Goal: Navigation & Orientation: Find specific page/section

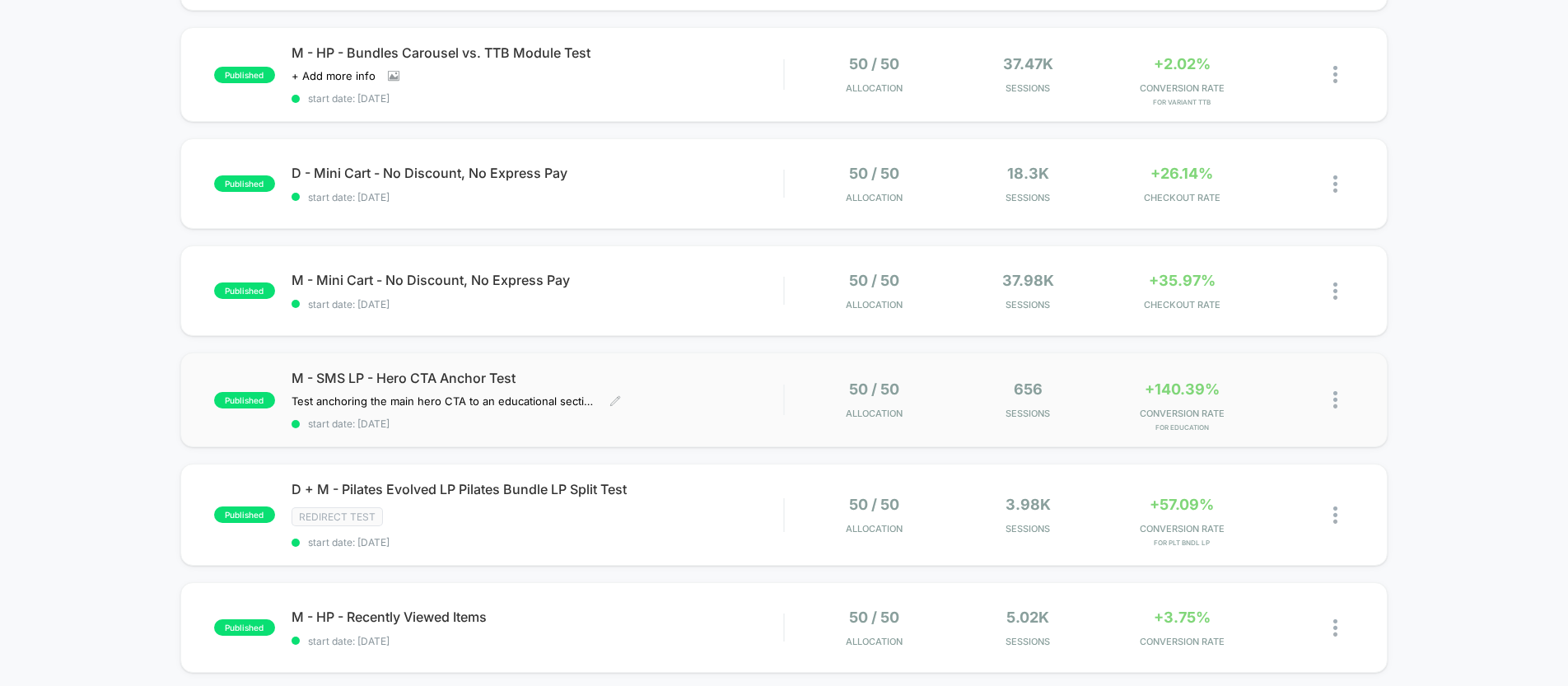
scroll to position [255, 0]
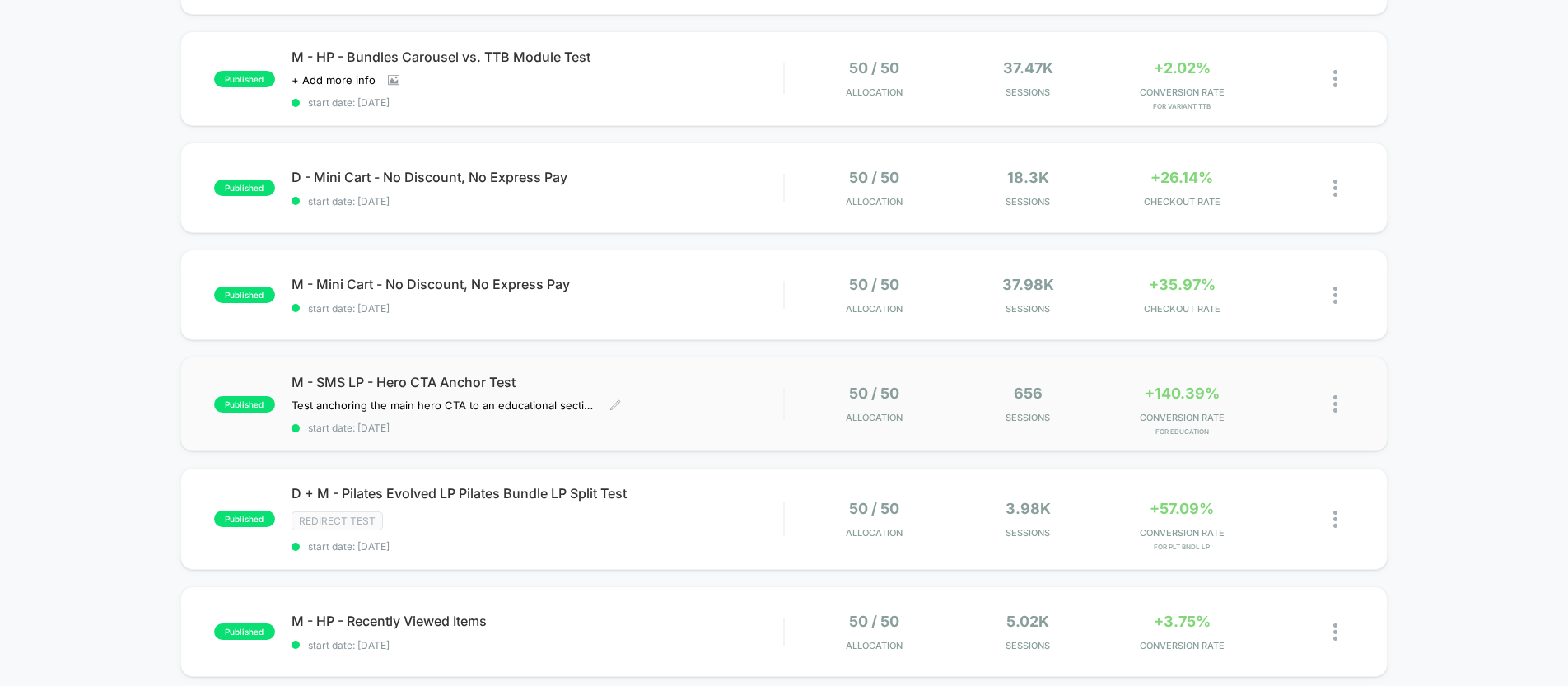
click at [609, 377] on span "M - SMS LP - Hero CTA Anchor Test" at bounding box center [537, 382] width 491 height 16
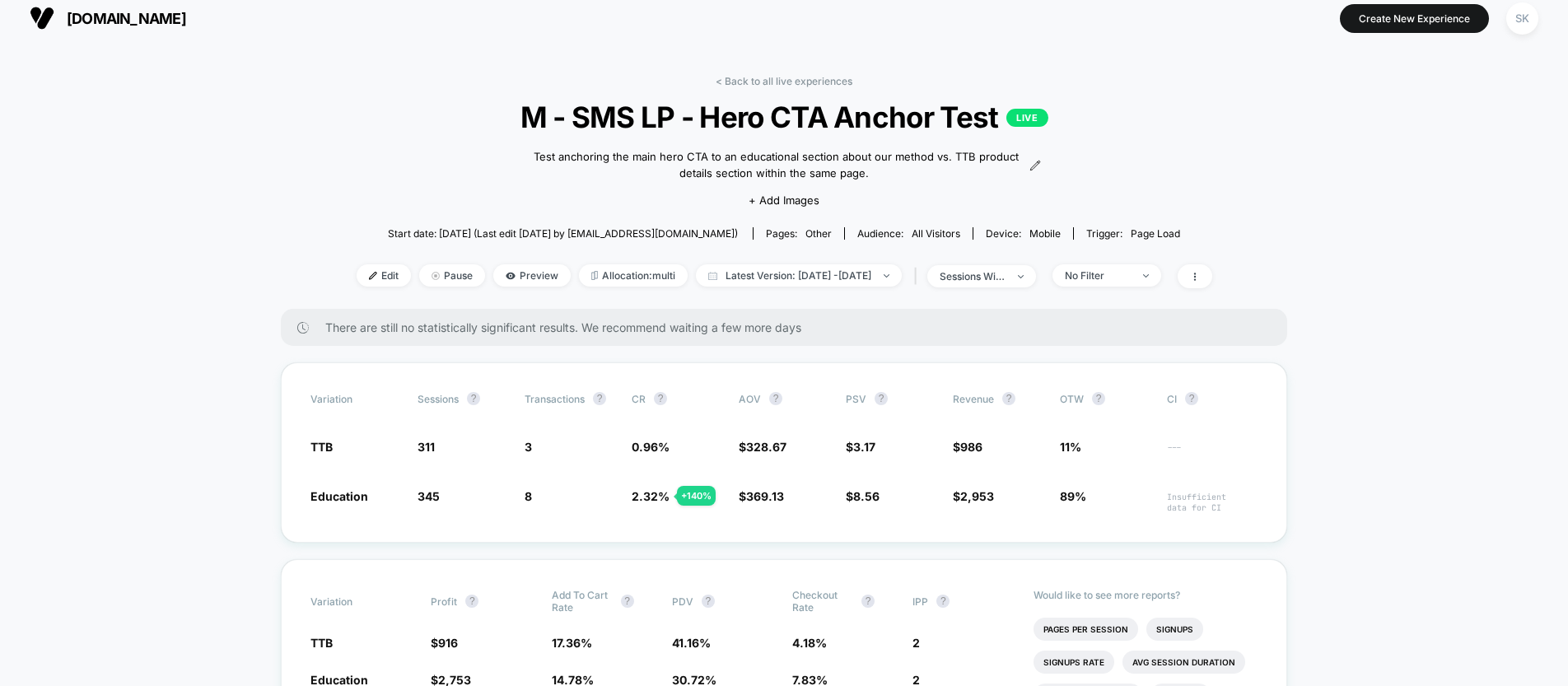
scroll to position [20, 0]
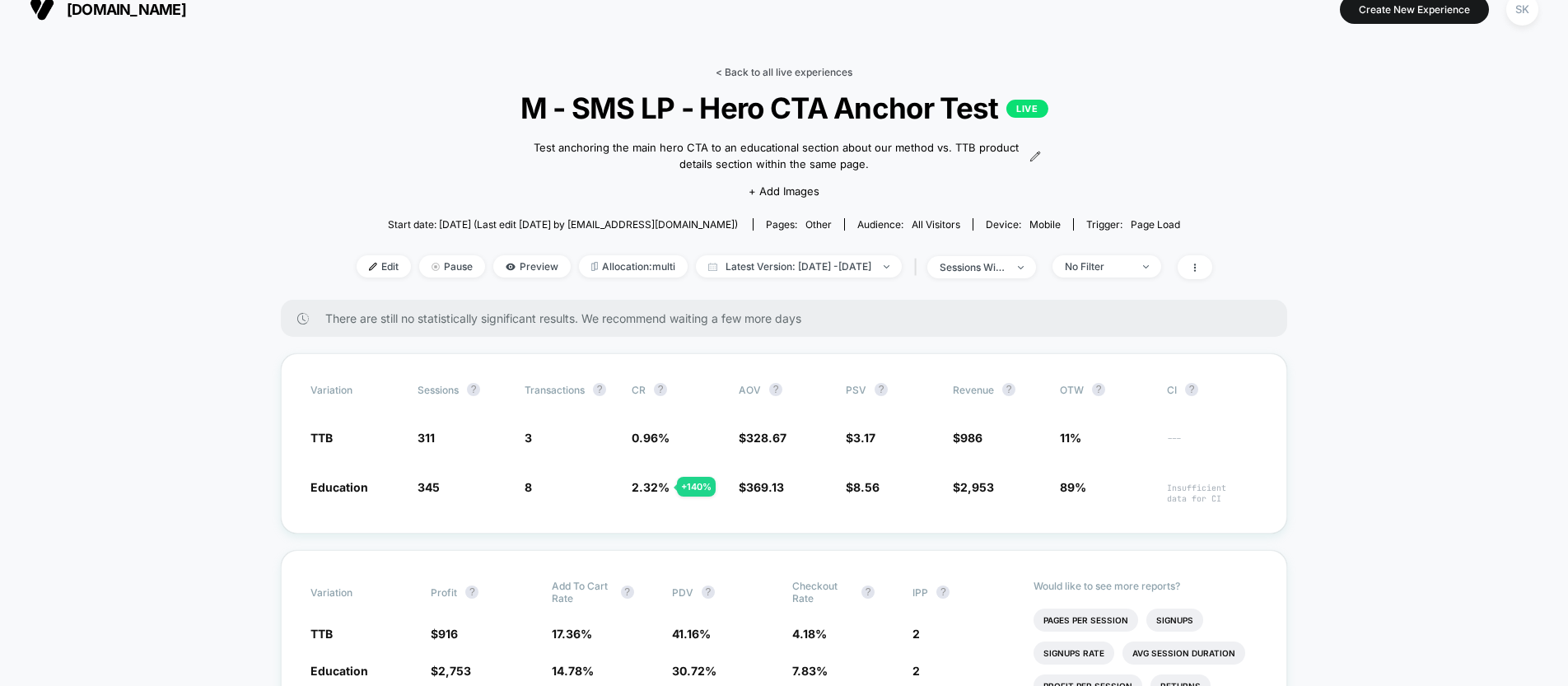
click at [778, 69] on link "< Back to all live experiences" at bounding box center [784, 71] width 137 height 13
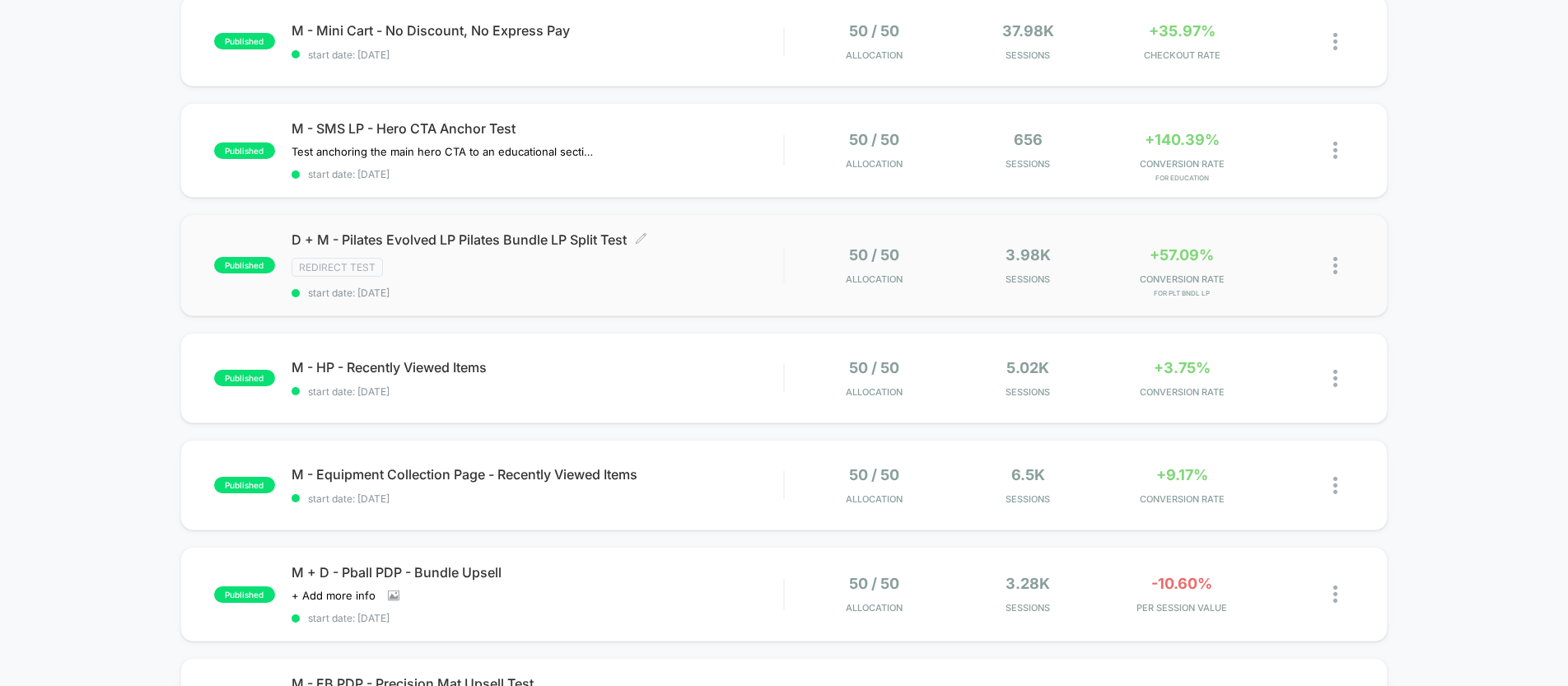
scroll to position [509, 0]
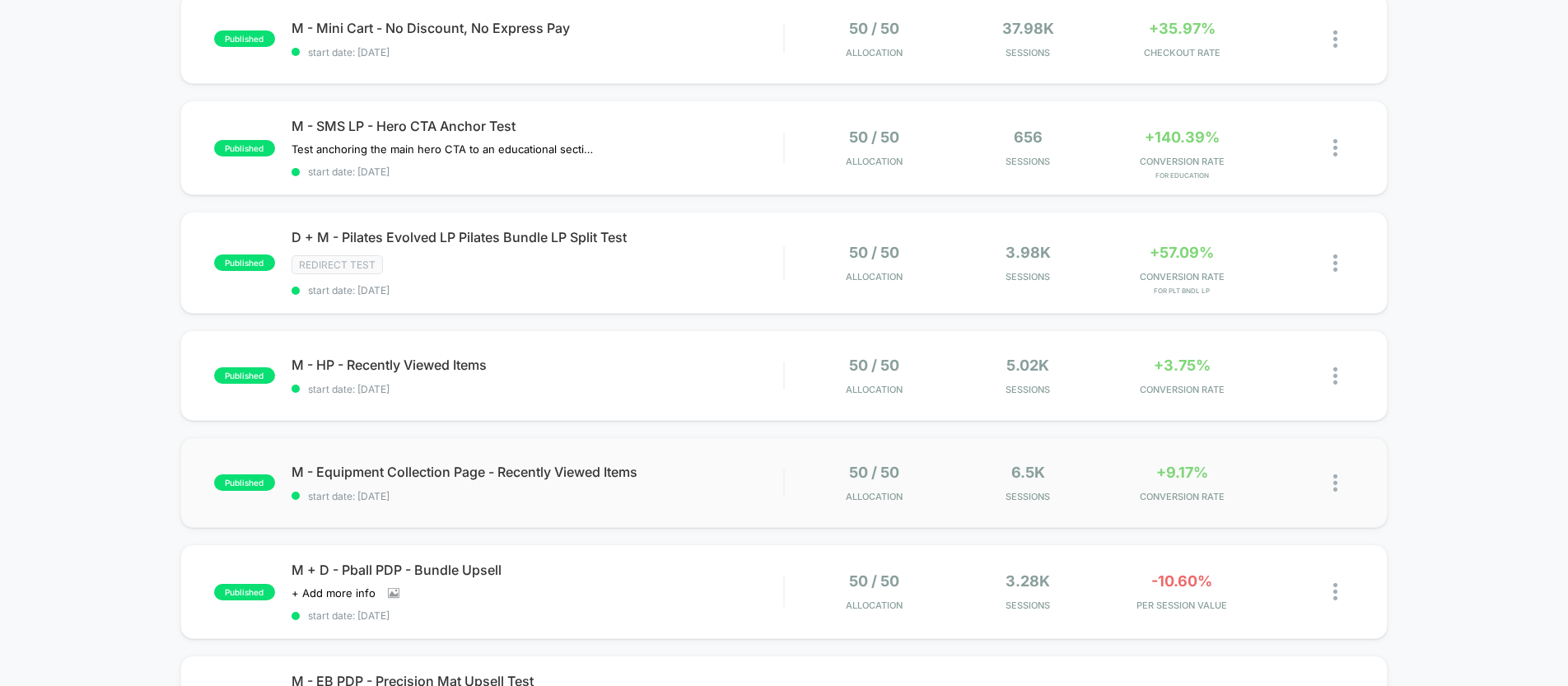
click at [601, 518] on div "published M - Equipment Collection Page - Recently Viewed Items start date: [DA…" at bounding box center [784, 482] width 1207 height 91
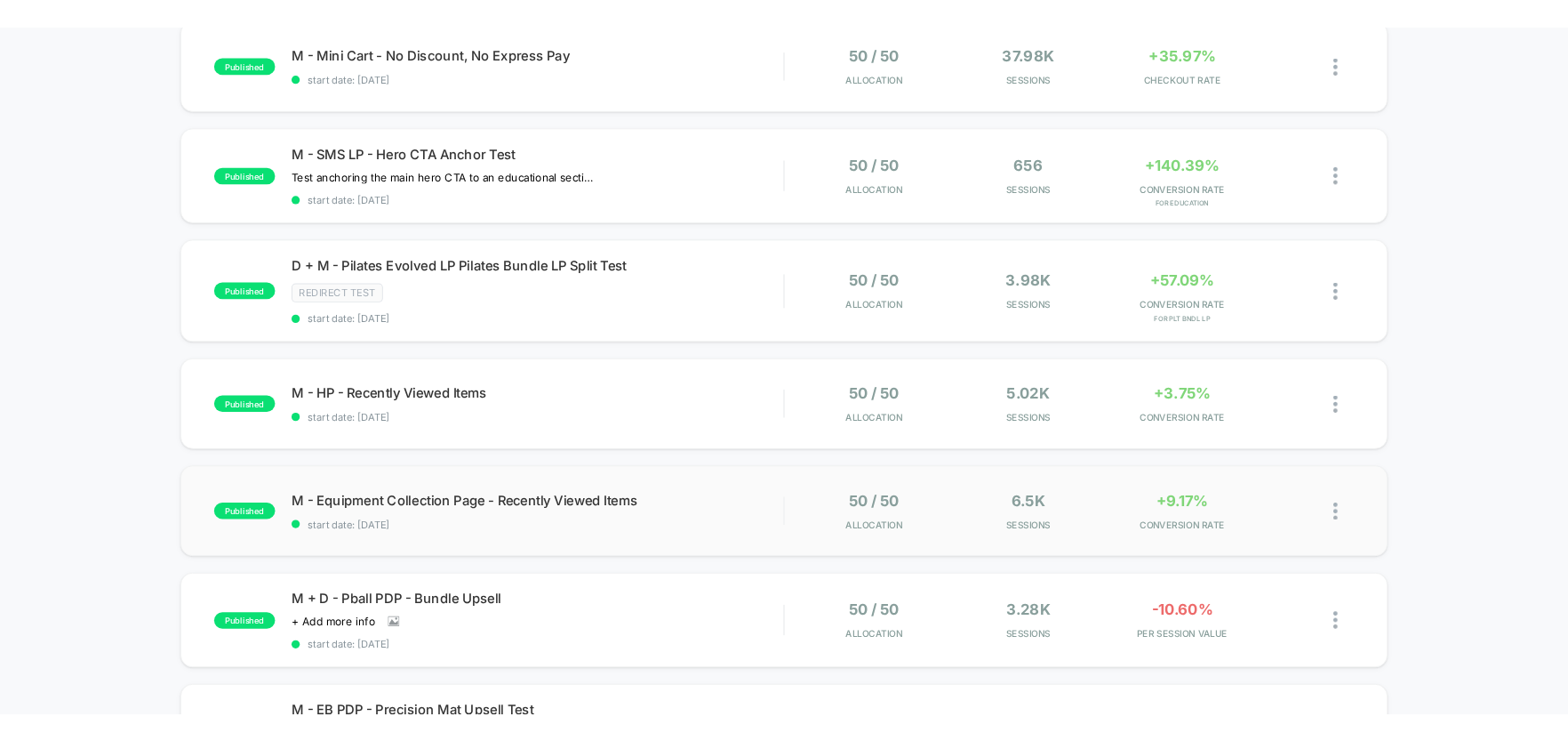
scroll to position [556, 0]
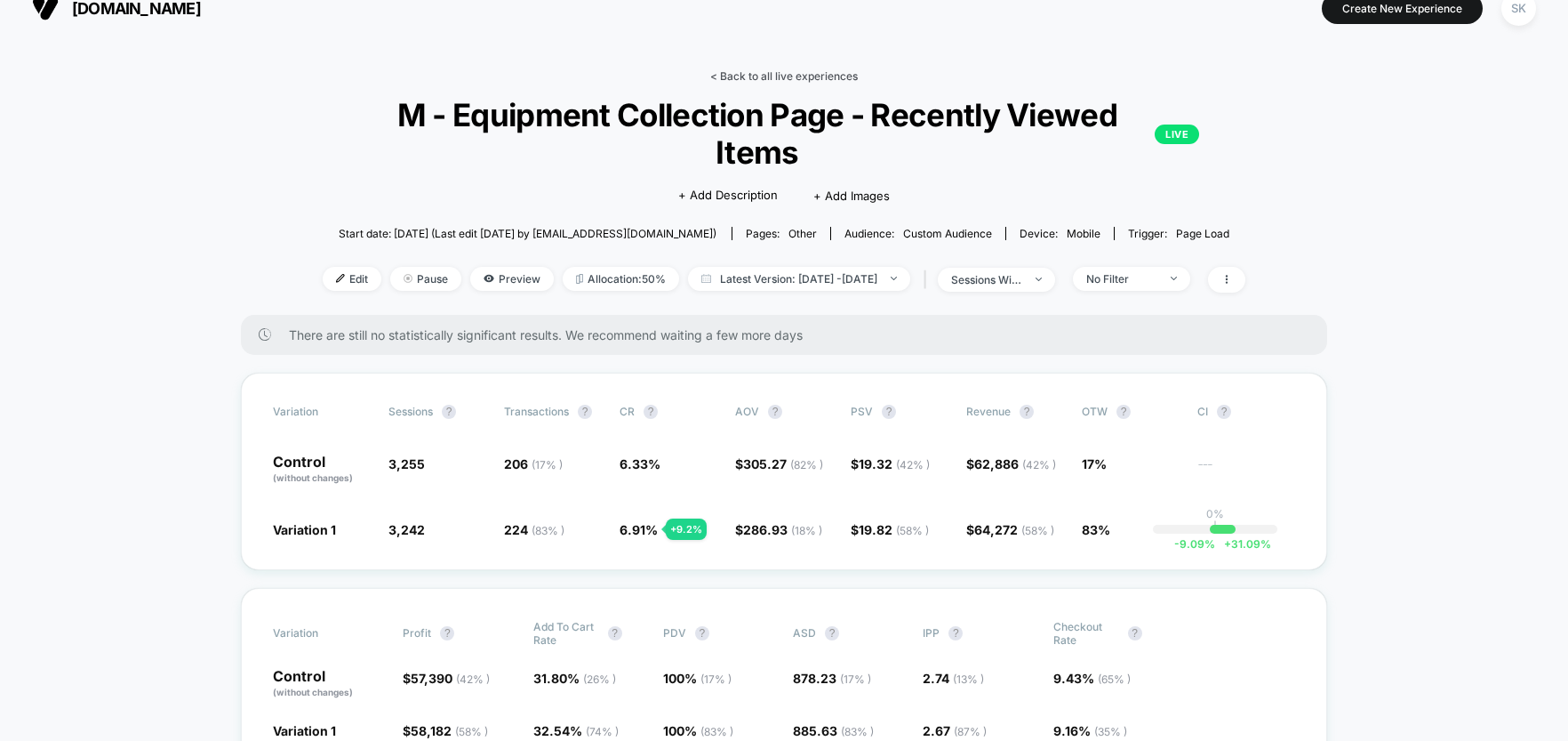
scroll to position [20, 0]
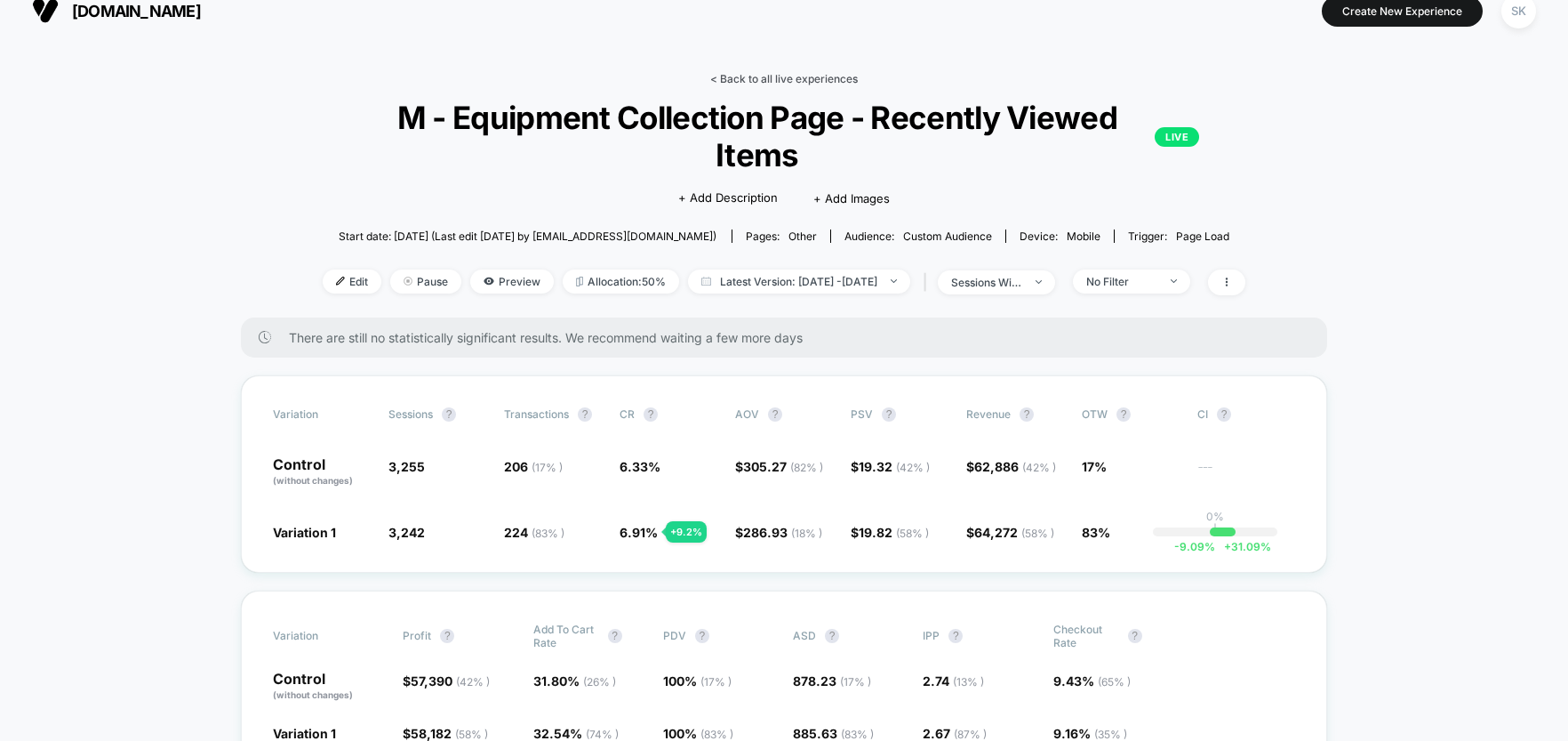
click at [795, 81] on link "< Back to all live experiences" at bounding box center [784, 78] width 148 height 14
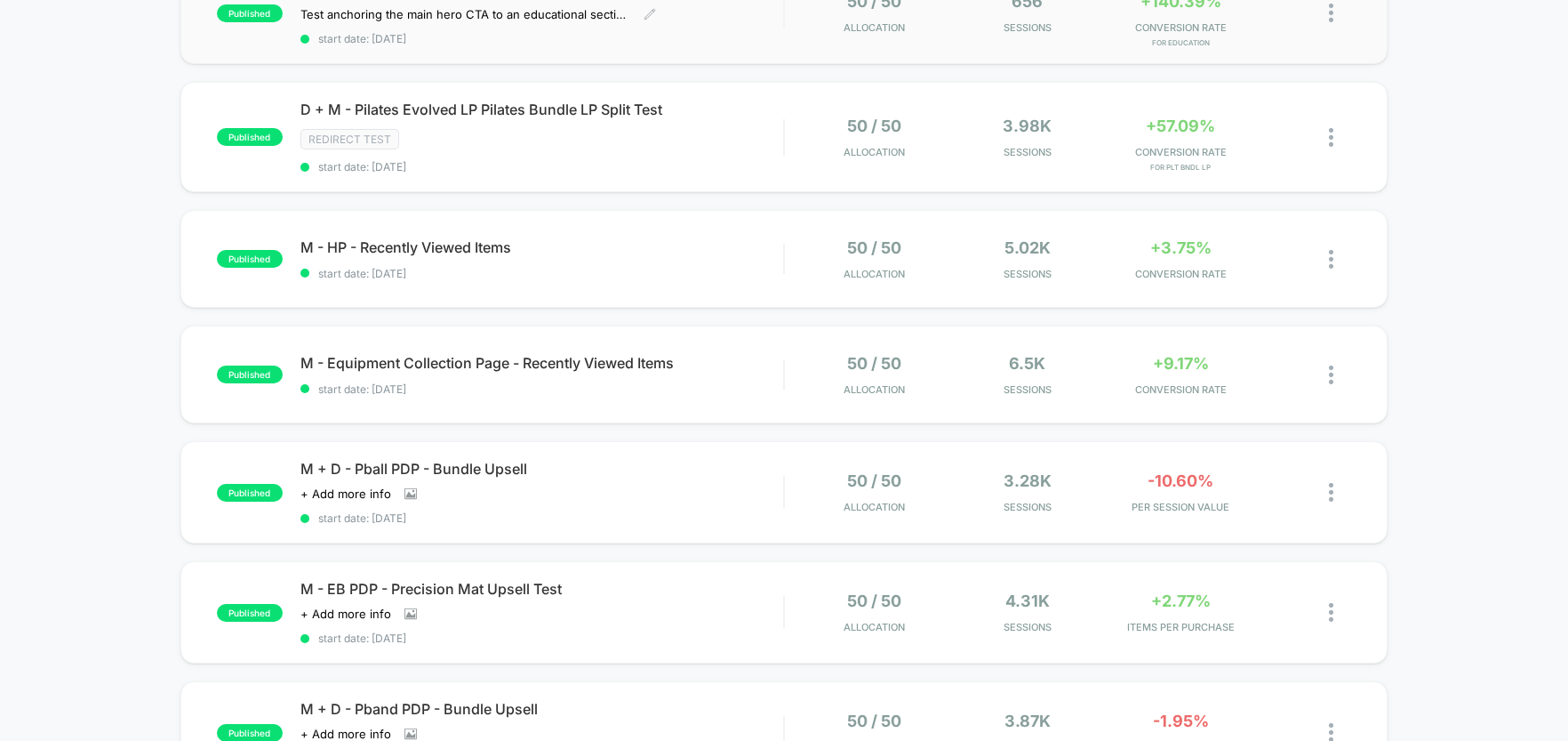
scroll to position [701, 0]
click at [734, 258] on div "M - HP - Recently Viewed Items Click to edit experience details Click to edit e…" at bounding box center [542, 258] width 483 height 42
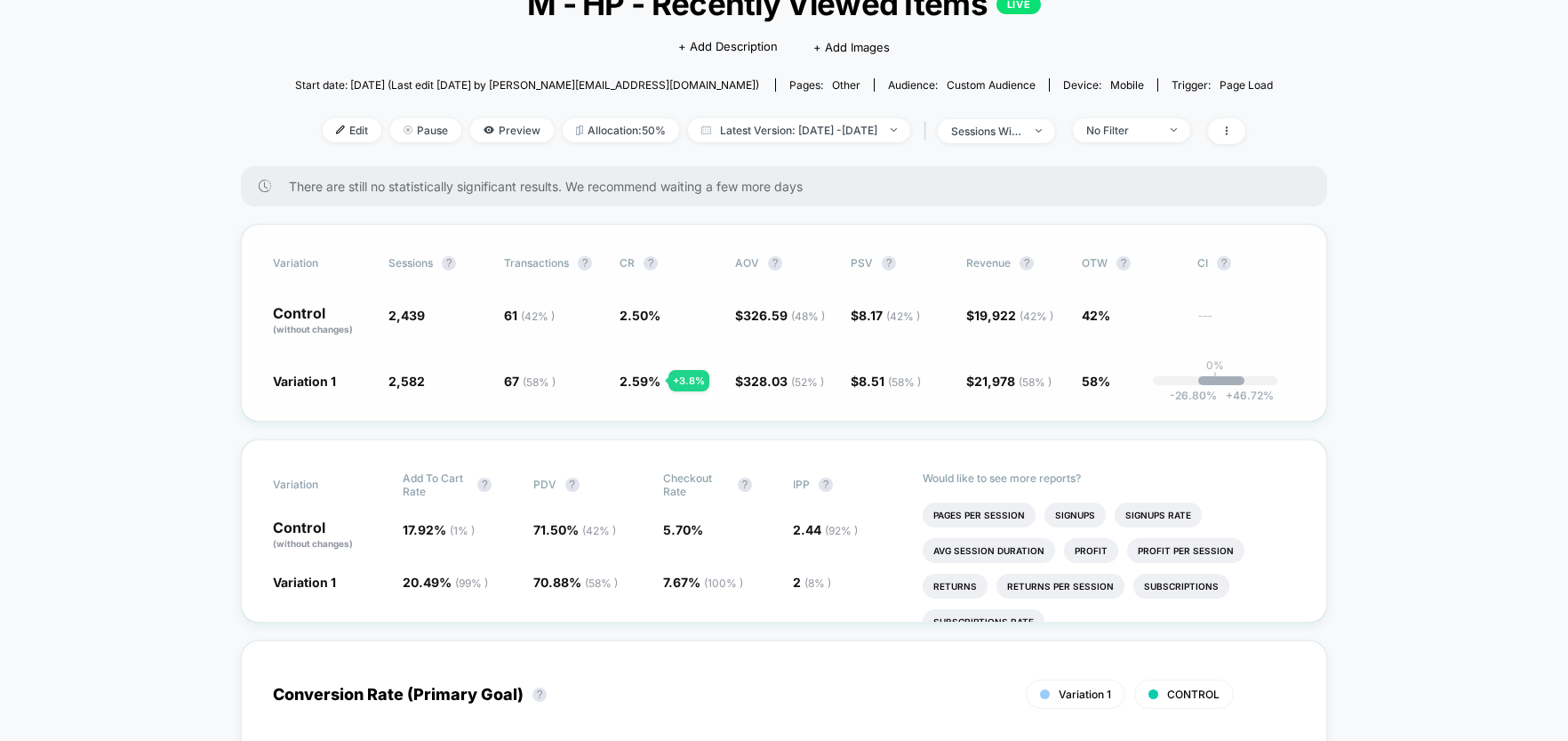
scroll to position [109, 0]
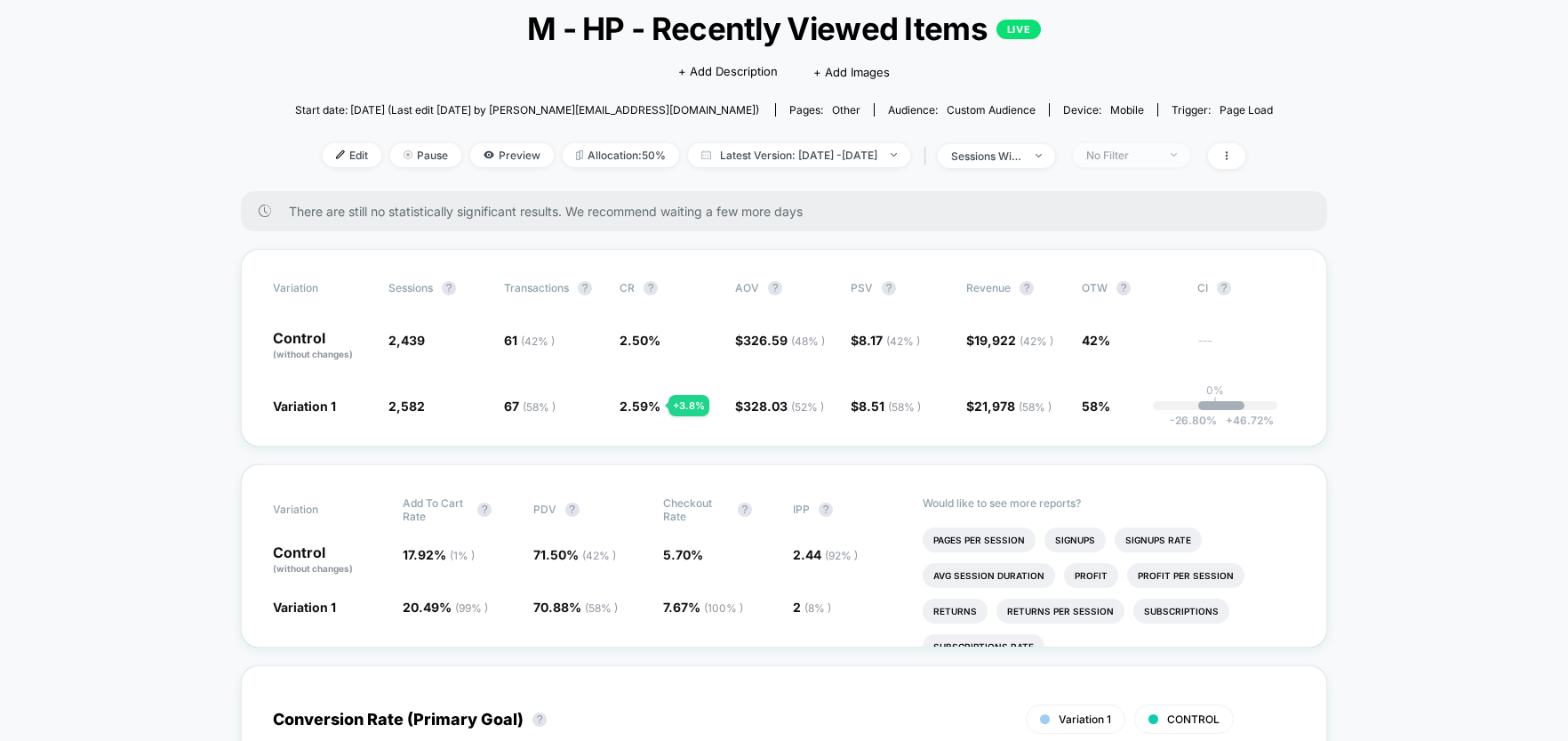
click at [1167, 162] on span "No Filter" at bounding box center [1132, 155] width 118 height 24
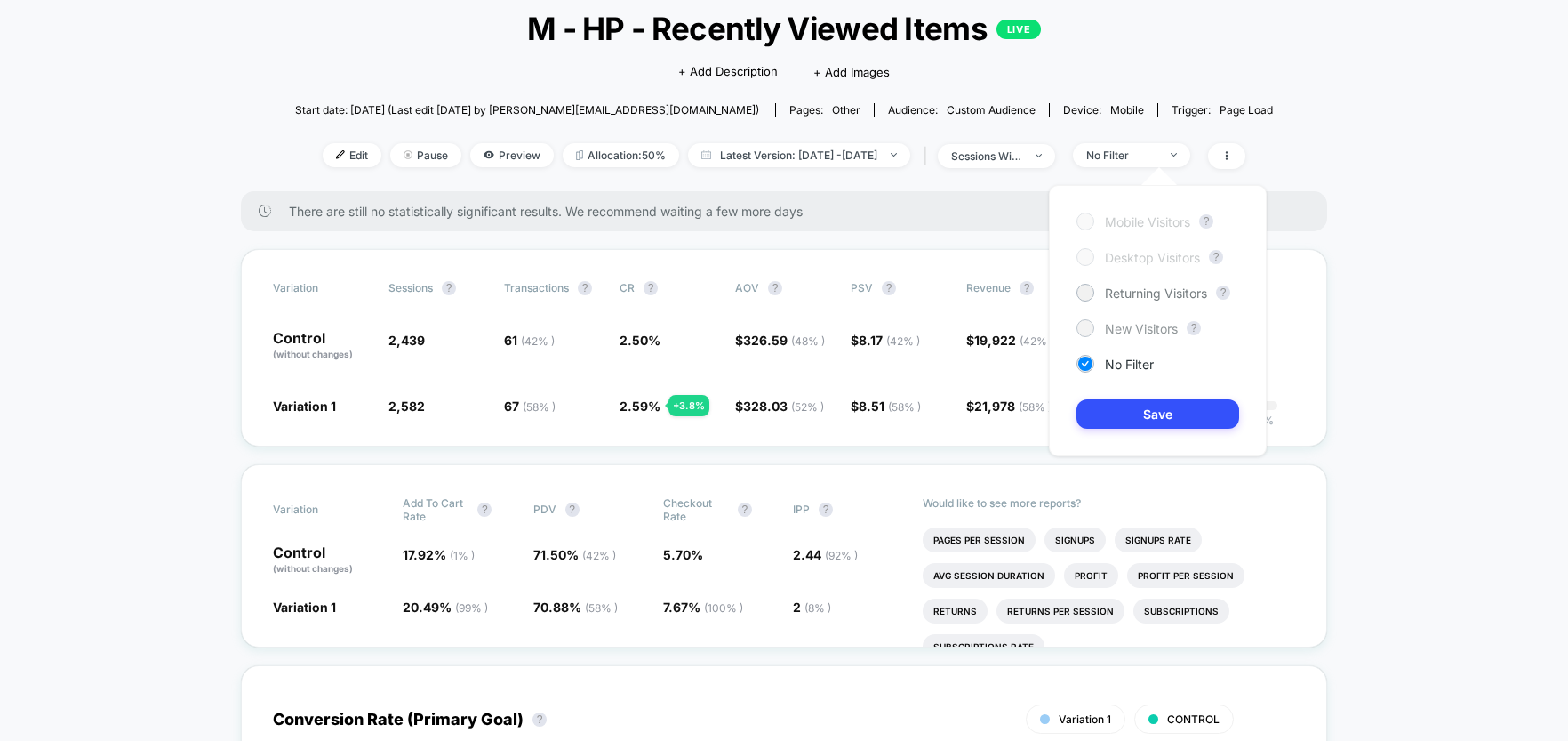
click at [1123, 323] on span "New Visitors" at bounding box center [1141, 329] width 73 height 15
click at [1140, 407] on button "Save" at bounding box center [1158, 414] width 162 height 29
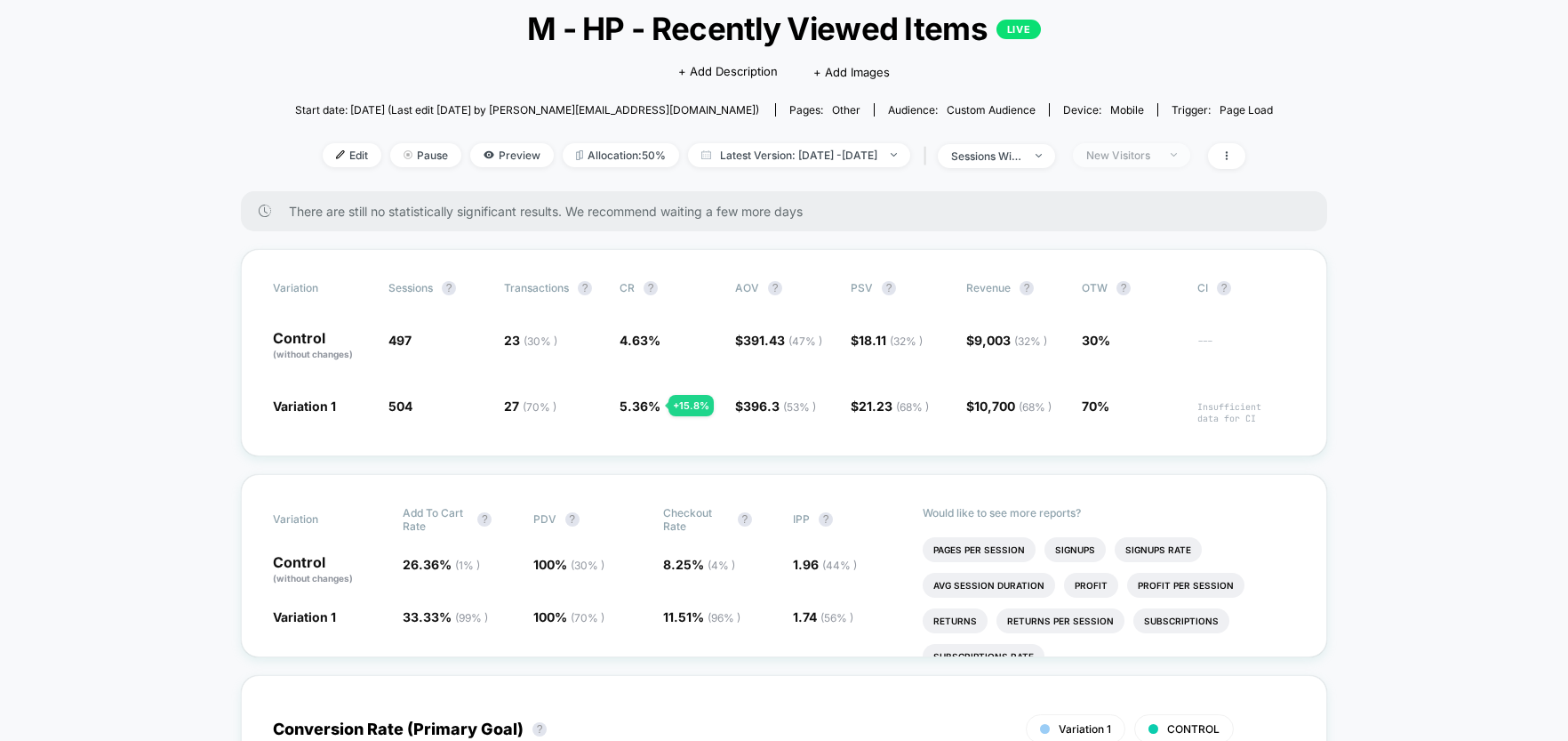
click at [1157, 149] on div "New Visitors" at bounding box center [1121, 155] width 71 height 14
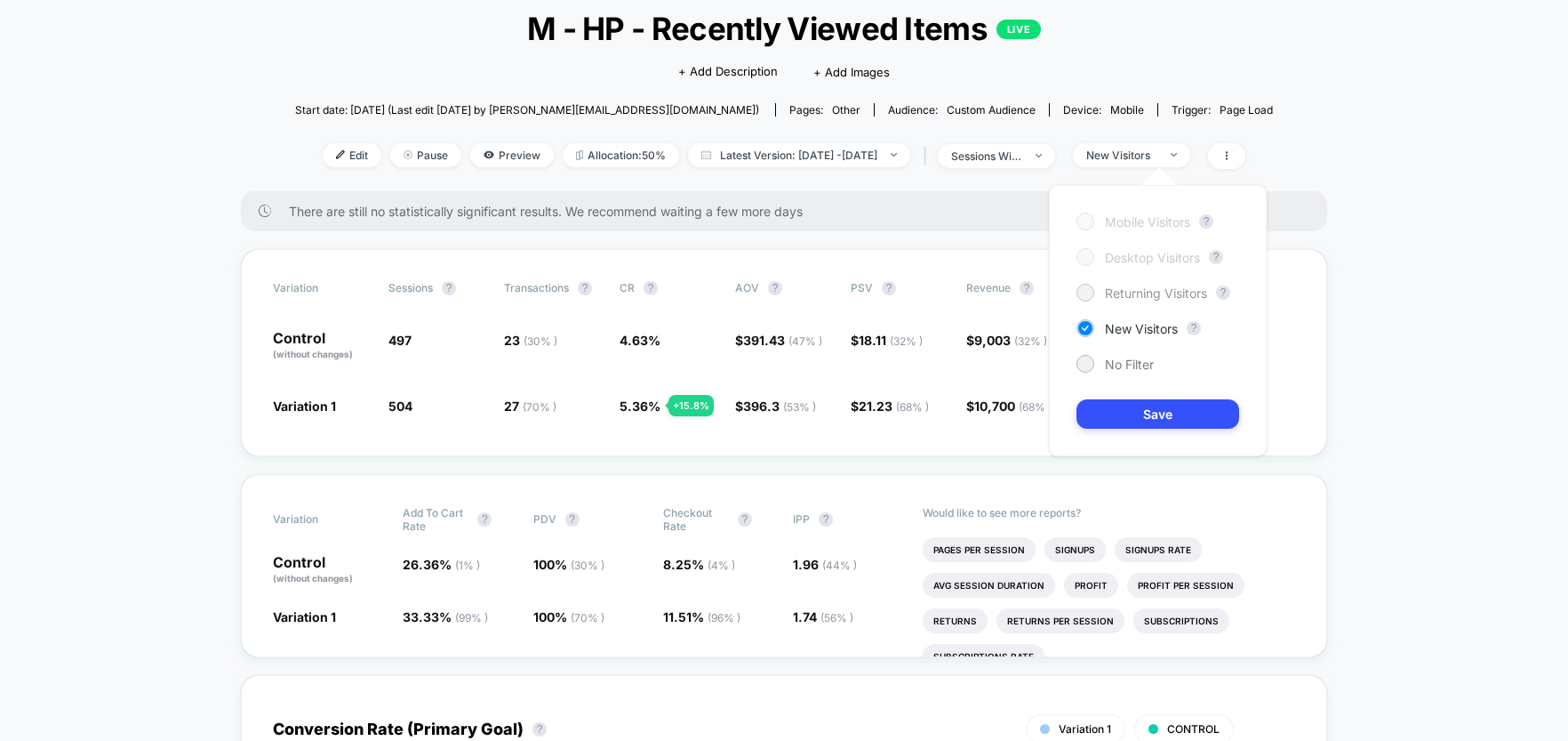
click at [1137, 293] on span "Returning Visitors" at bounding box center [1156, 293] width 102 height 15
click at [1170, 421] on button "Save" at bounding box center [1158, 414] width 162 height 29
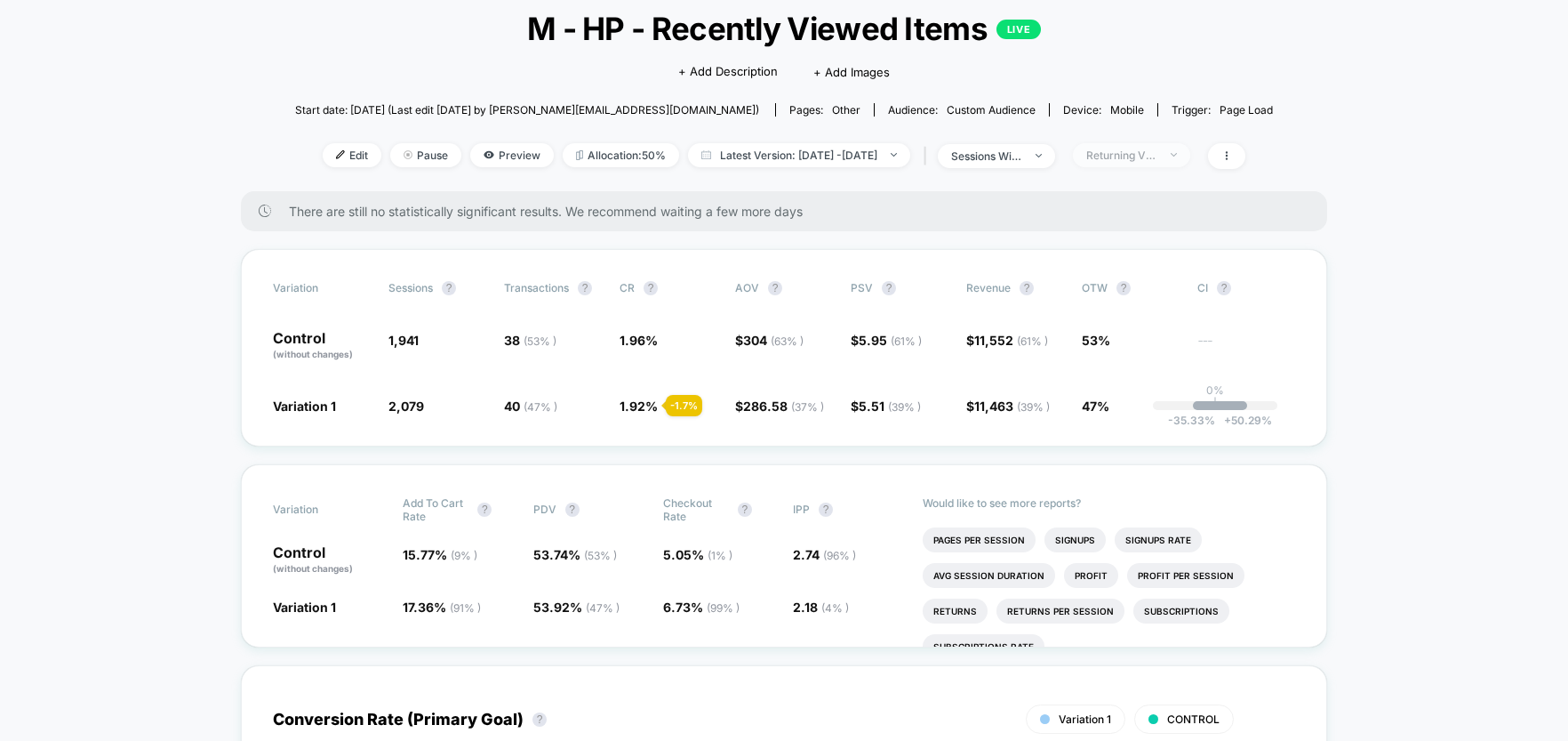
click at [1190, 165] on span "Returning Visitors" at bounding box center [1132, 155] width 118 height 24
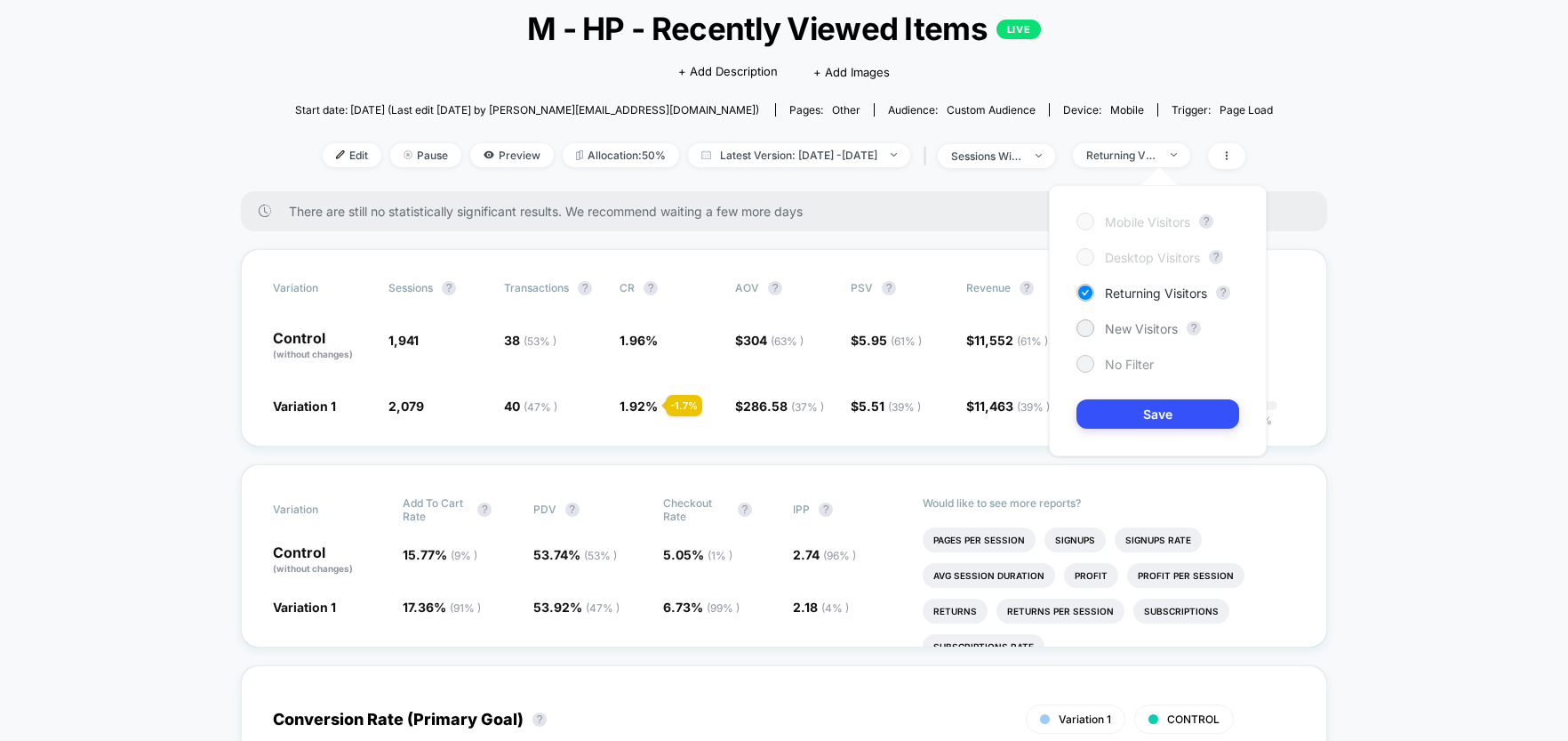
click at [1142, 369] on span "No Filter" at bounding box center [1129, 364] width 49 height 15
click at [1168, 412] on button "Save" at bounding box center [1158, 414] width 162 height 29
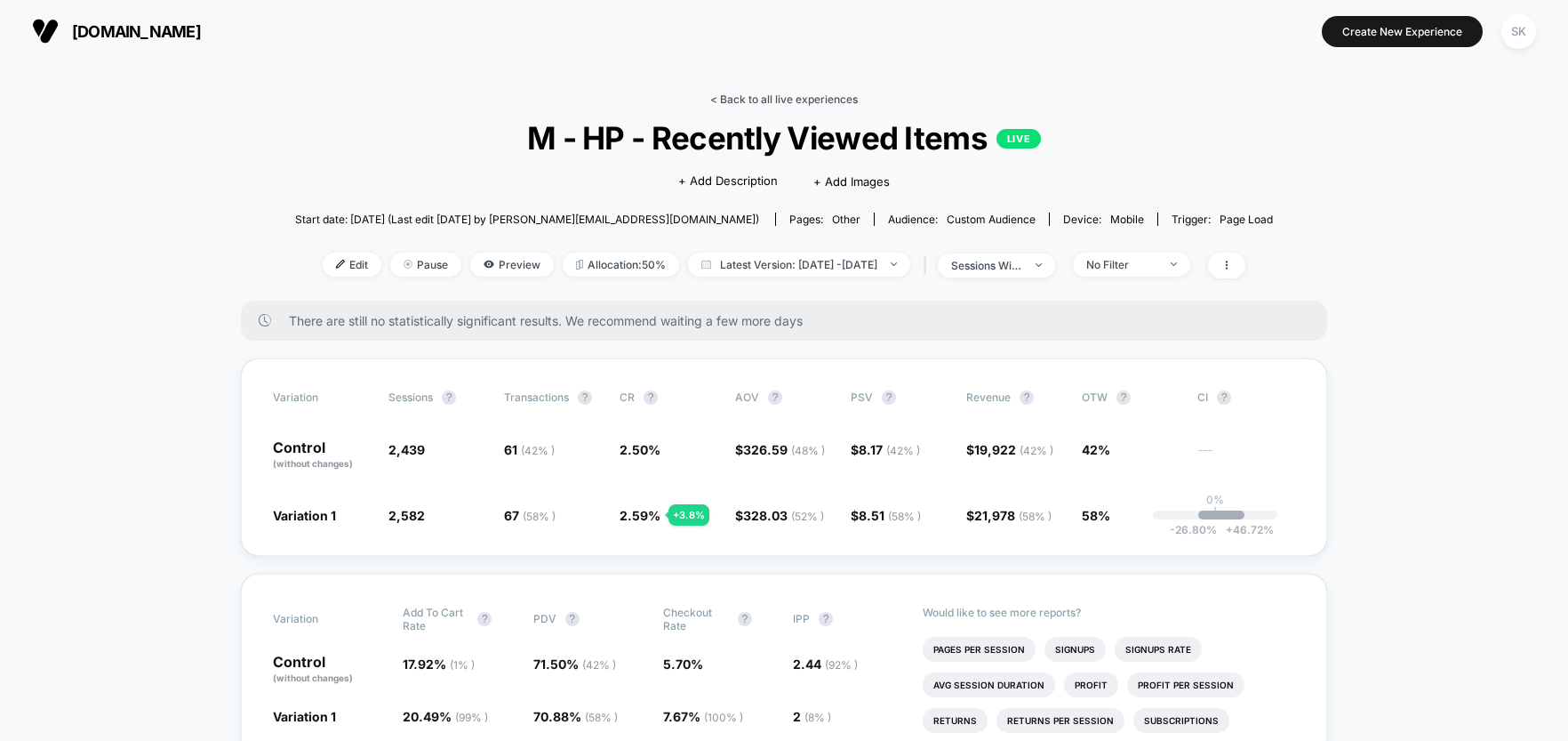
scroll to position [11, 0]
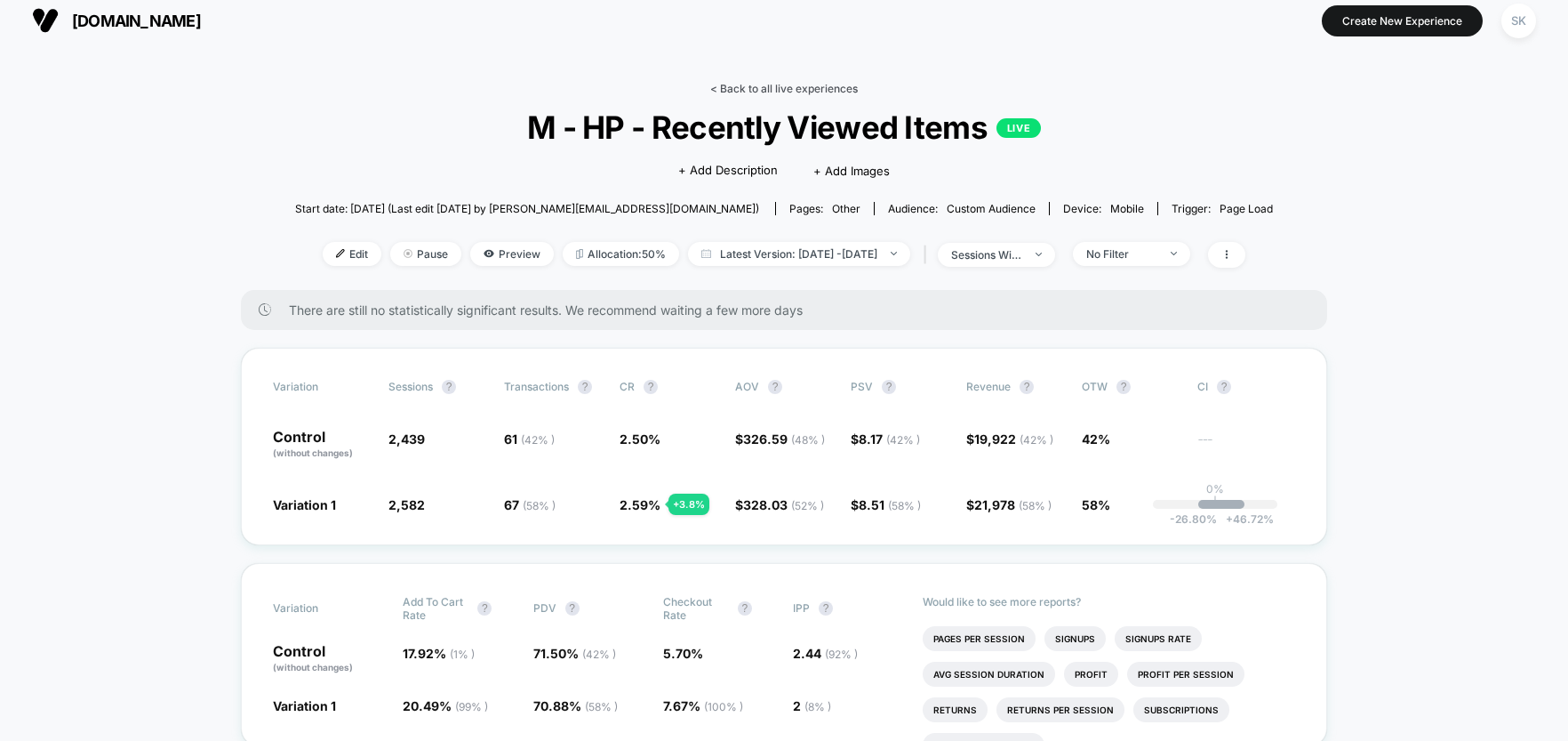
click at [733, 93] on link "< Back to all live experiences" at bounding box center [784, 88] width 148 height 14
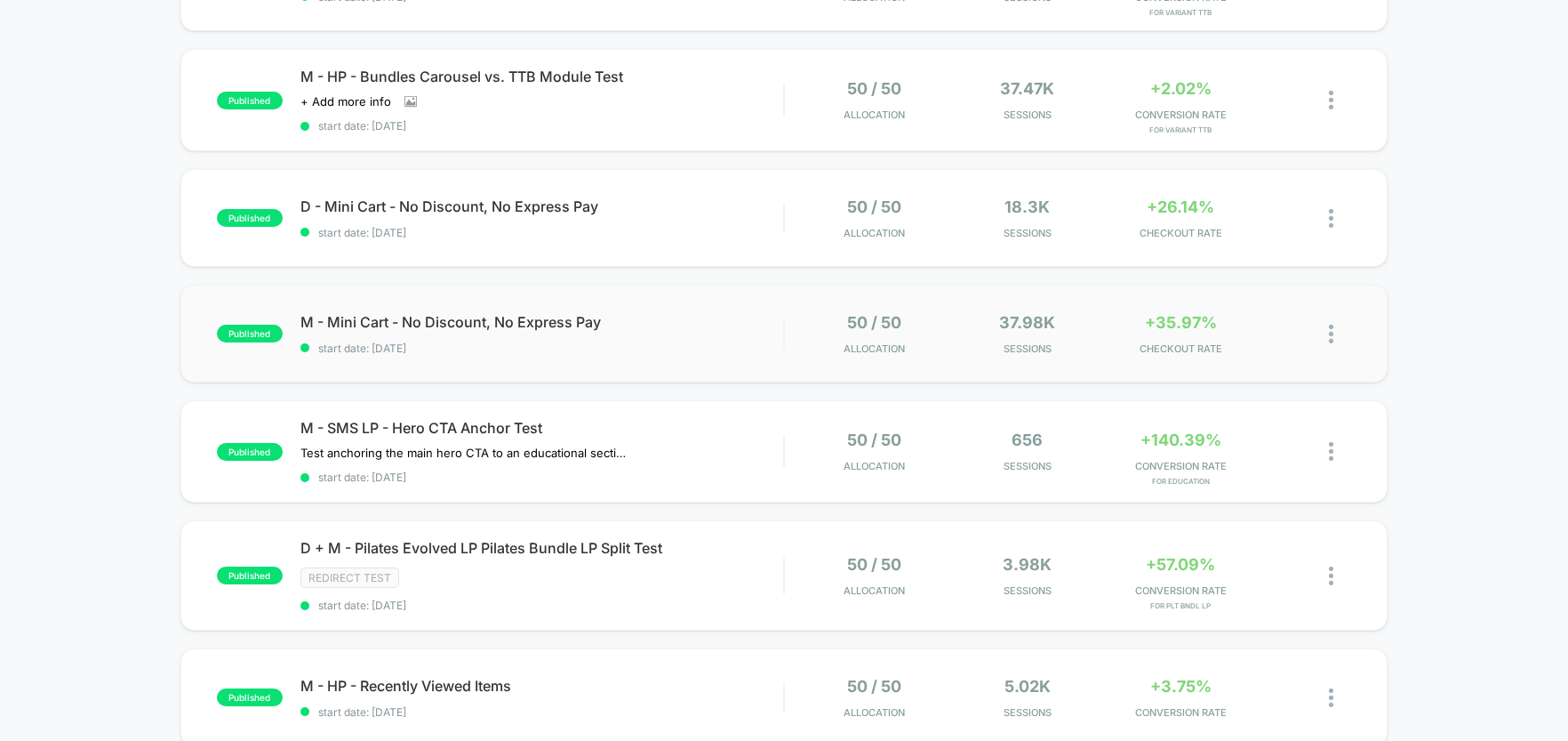
scroll to position [255, 0]
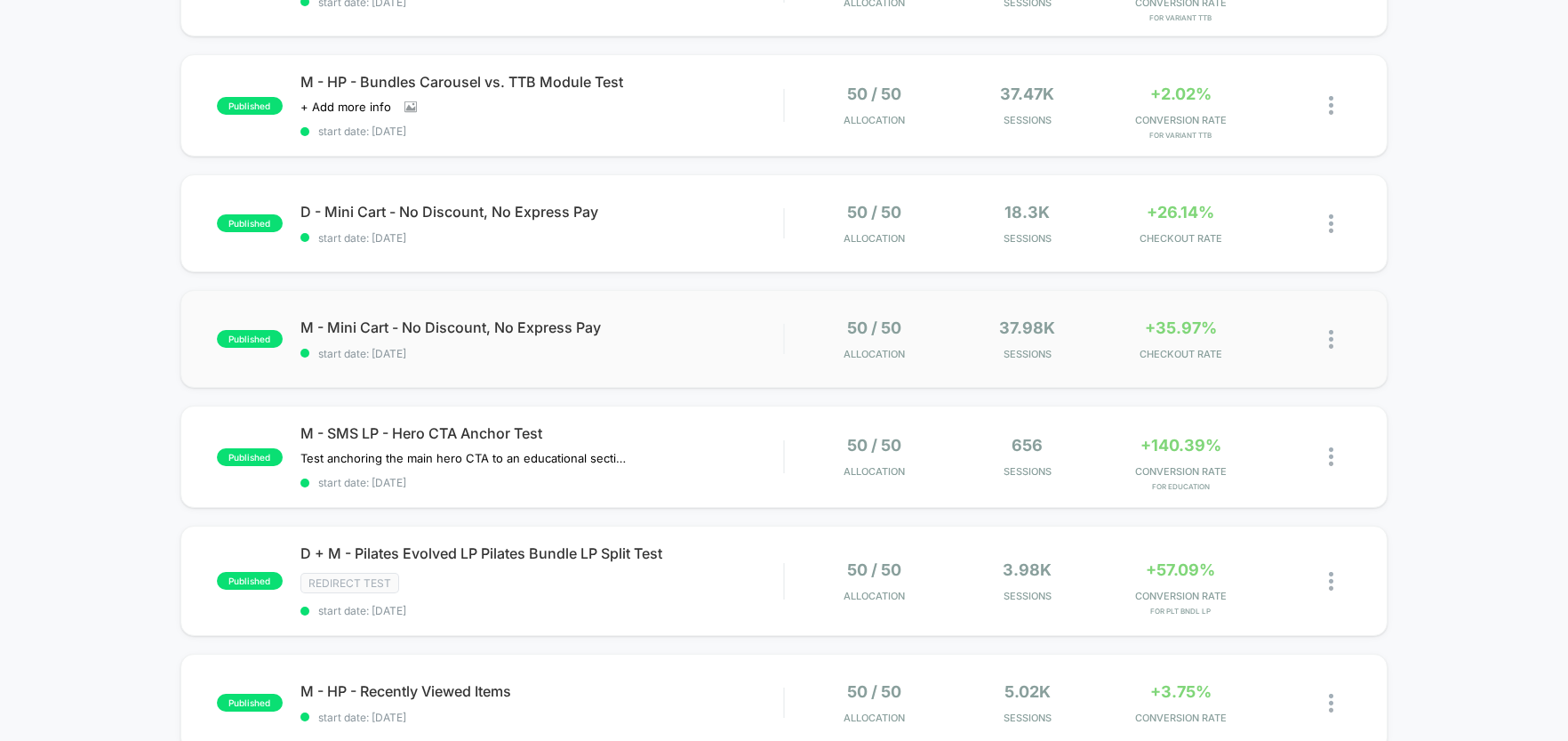
click at [667, 363] on div "published M - Mini Cart - No Discount, No Express Pay start date: [DATE] 50 / 5…" at bounding box center [784, 339] width 1207 height 98
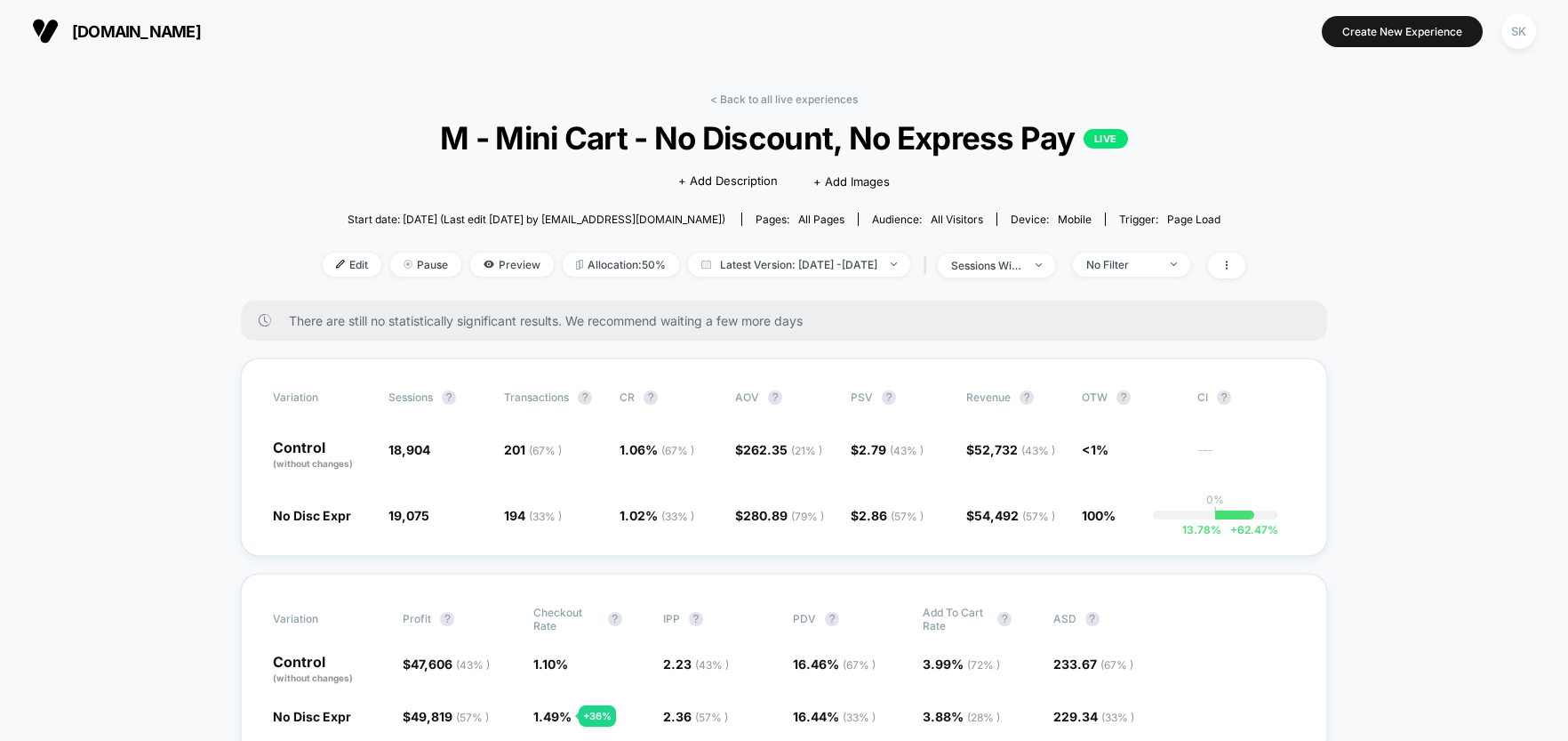
click at [768, 109] on div "< Back to all live experiences M - Mini Cart - No Discount, No Express Pay LIVE…" at bounding box center [784, 196] width 923 height 208
click at [768, 104] on div "< Back to all live experiences M - Mini Cart - No Discount, No Express Pay LIVE…" at bounding box center [784, 196] width 923 height 208
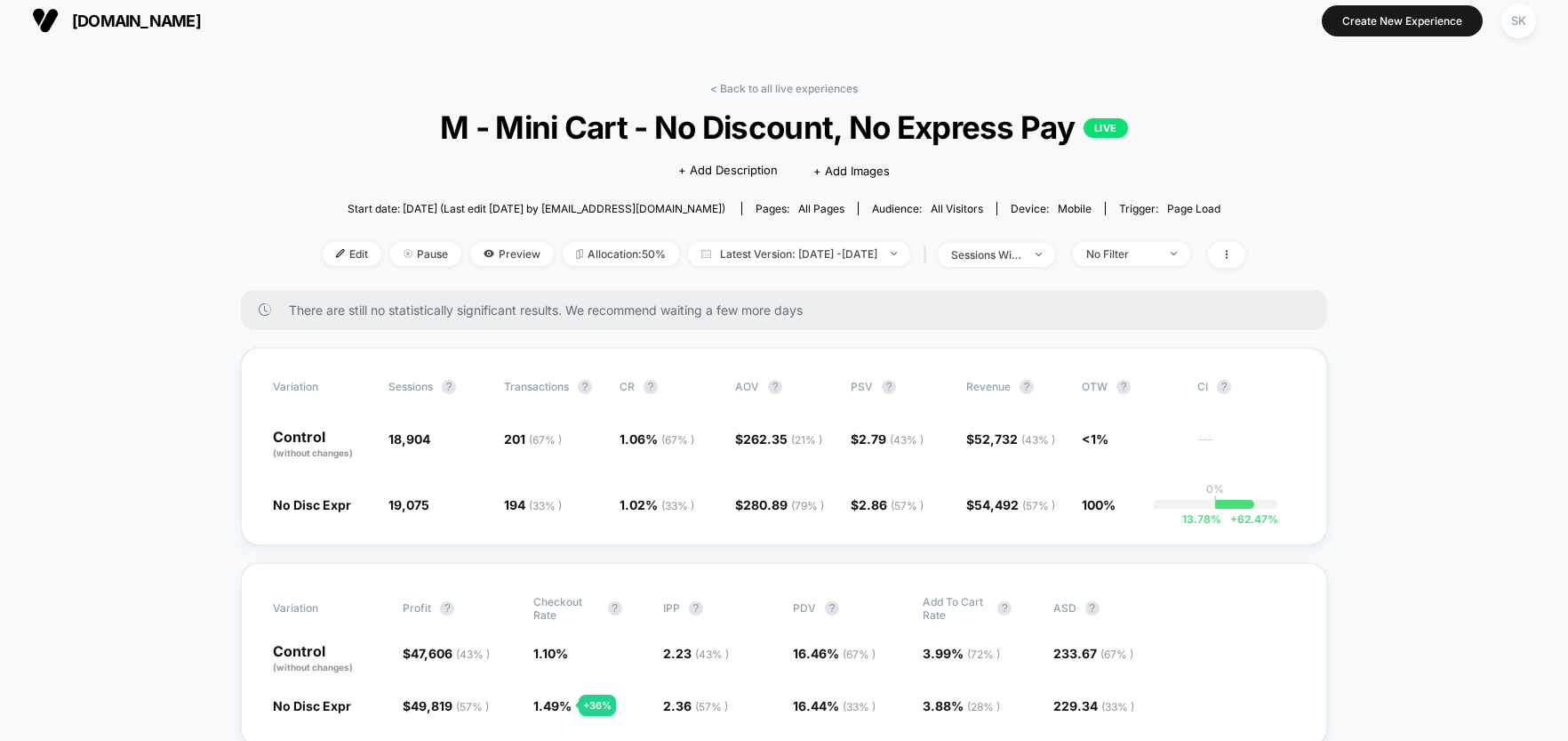
scroll to position [14, 0]
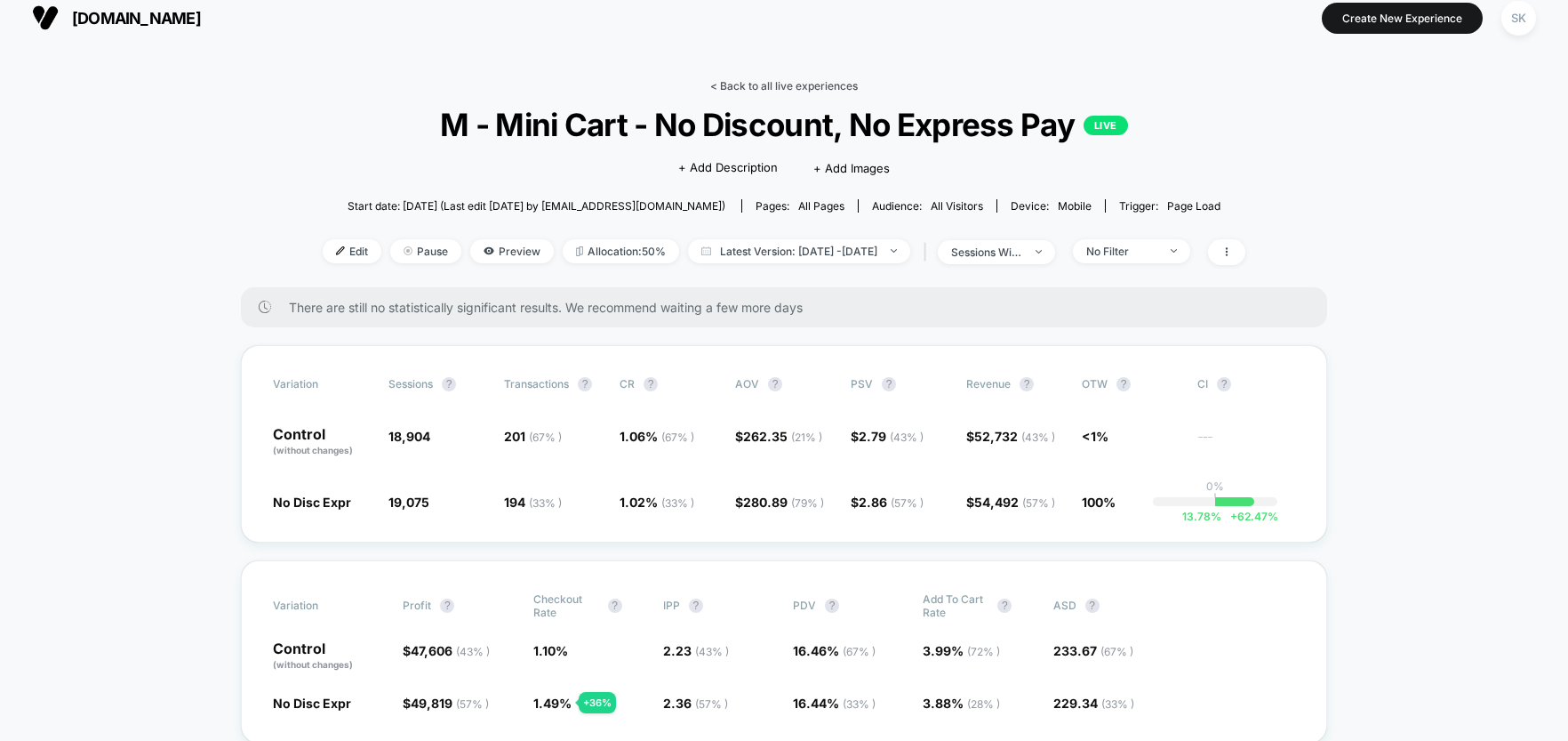
click at [735, 87] on link "< Back to all live experiences" at bounding box center [784, 85] width 148 height 14
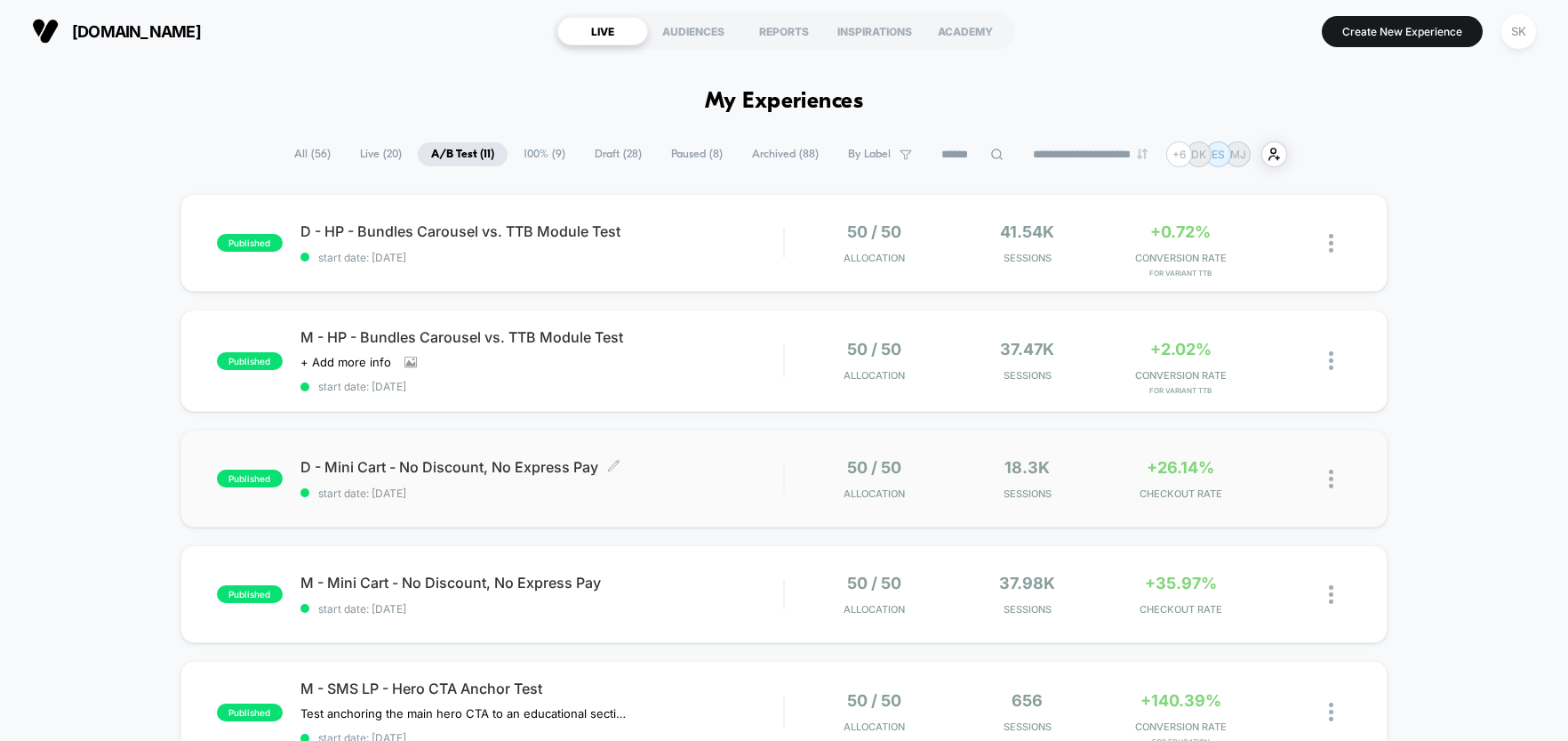
click at [740, 482] on div "D - Mini Cart - No Discount, No Express Pay Click to edit experience details Cl…" at bounding box center [542, 479] width 483 height 42
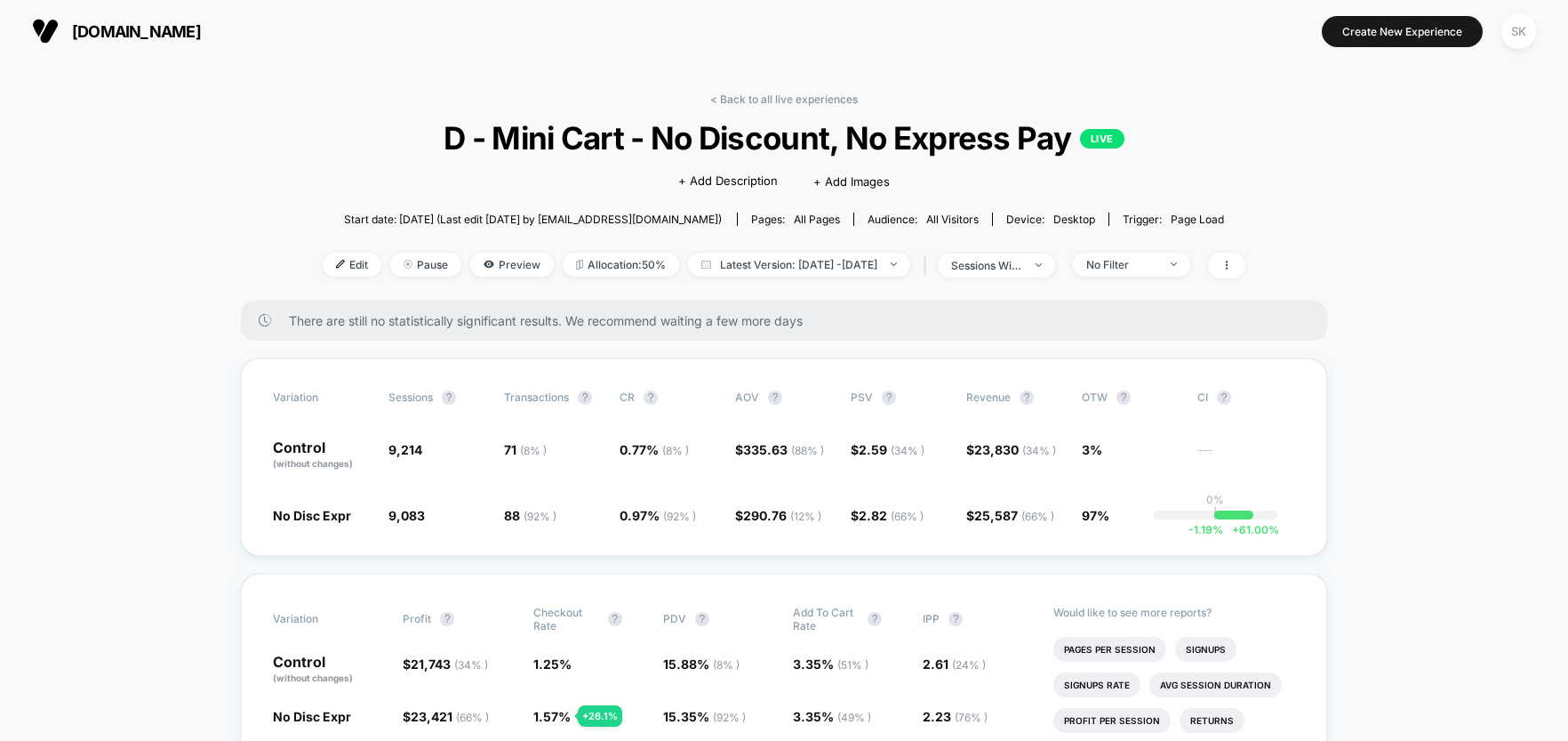
scroll to position [23, 0]
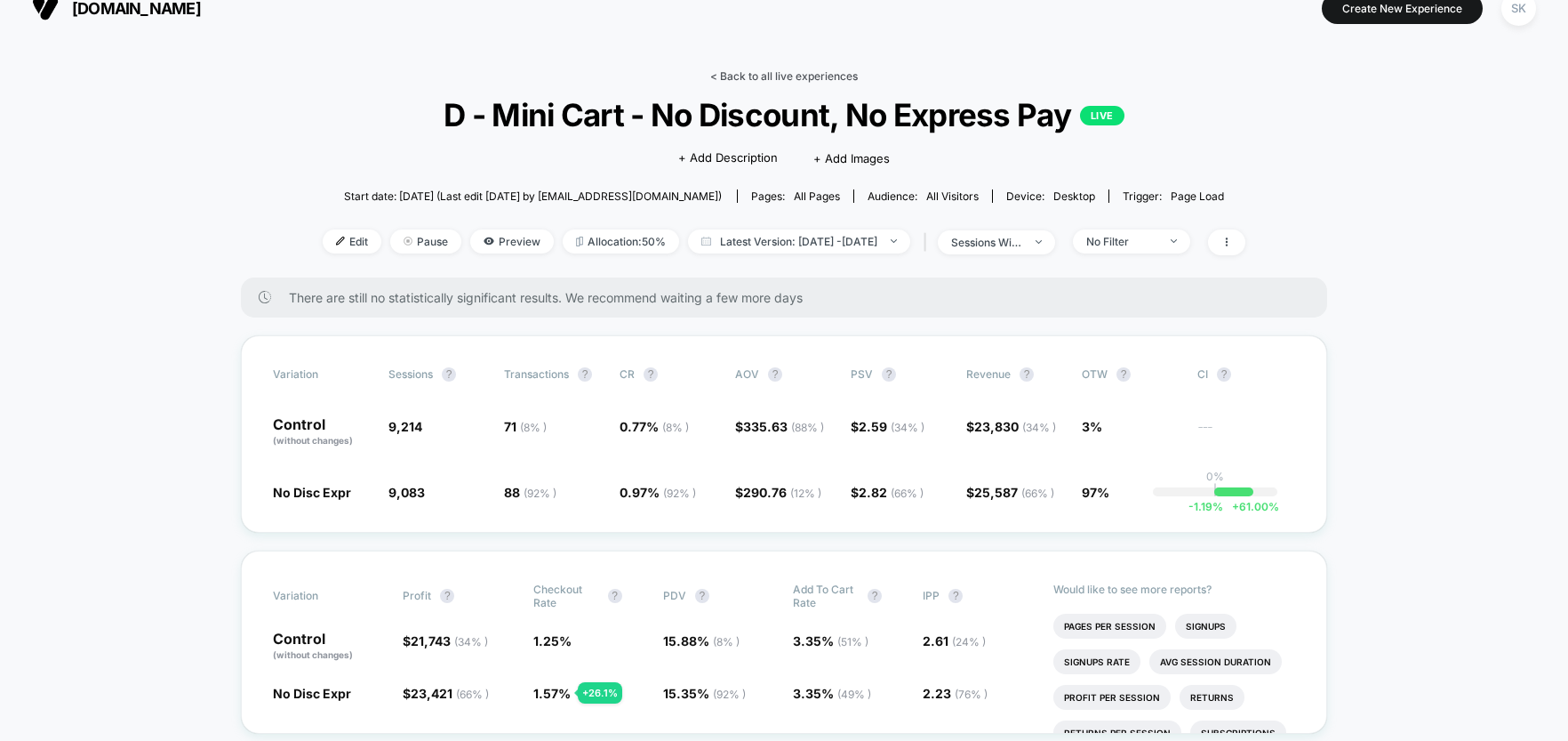
click at [746, 80] on link "< Back to all live experiences" at bounding box center [784, 76] width 148 height 14
